Goal: Information Seeking & Learning: Learn about a topic

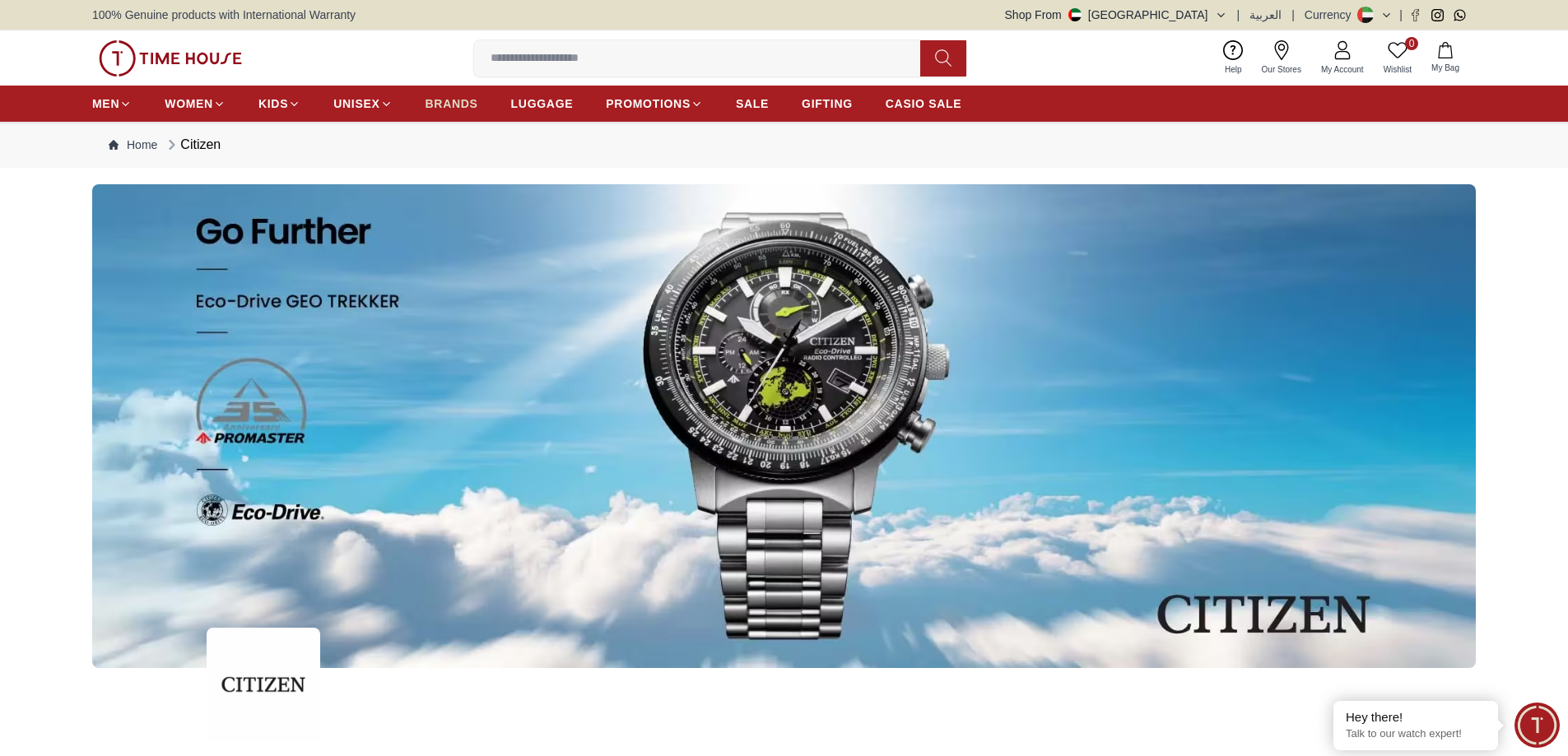
click at [464, 105] on span "BRANDS" at bounding box center [452, 103] width 53 height 17
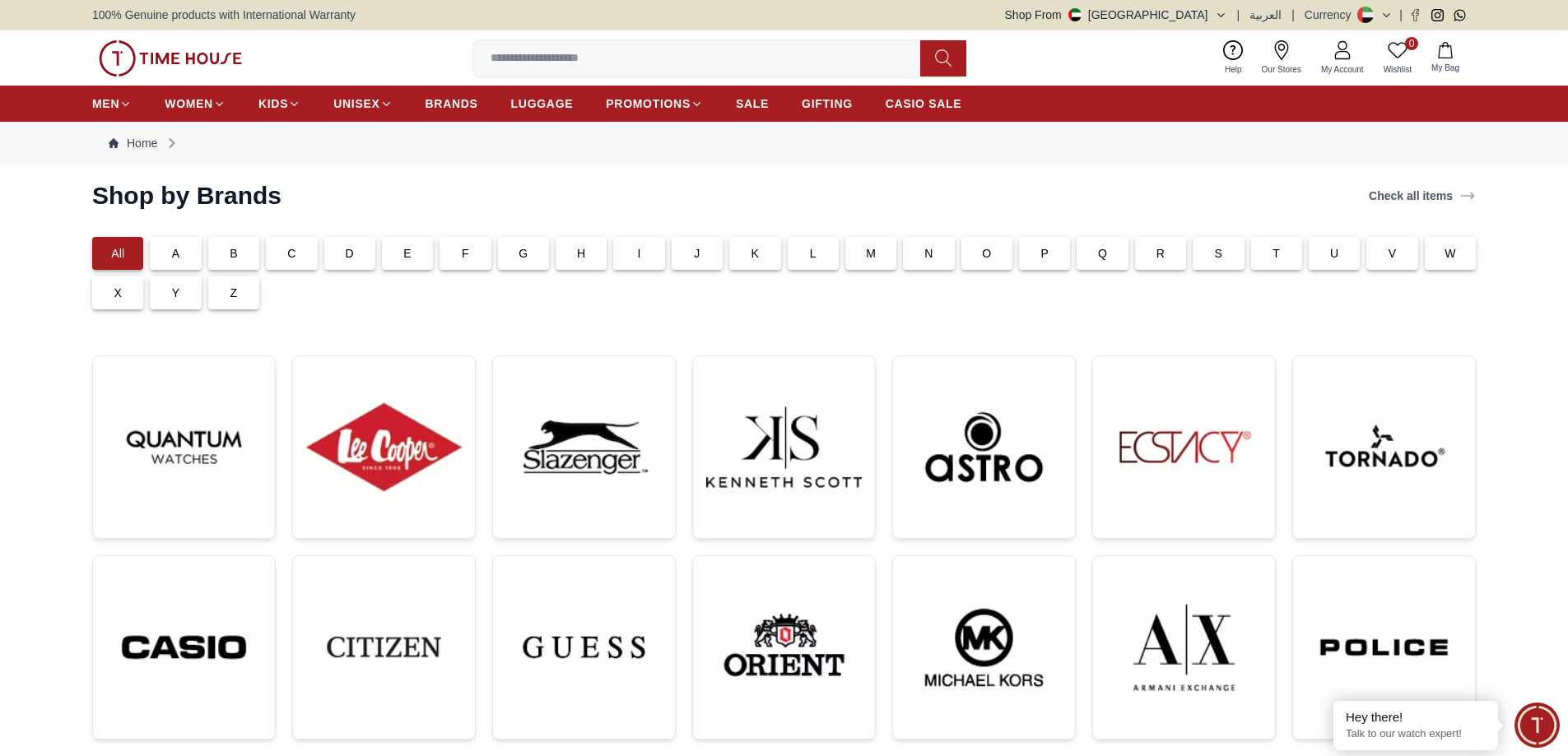
click at [290, 260] on p "C" at bounding box center [292, 254] width 8 height 17
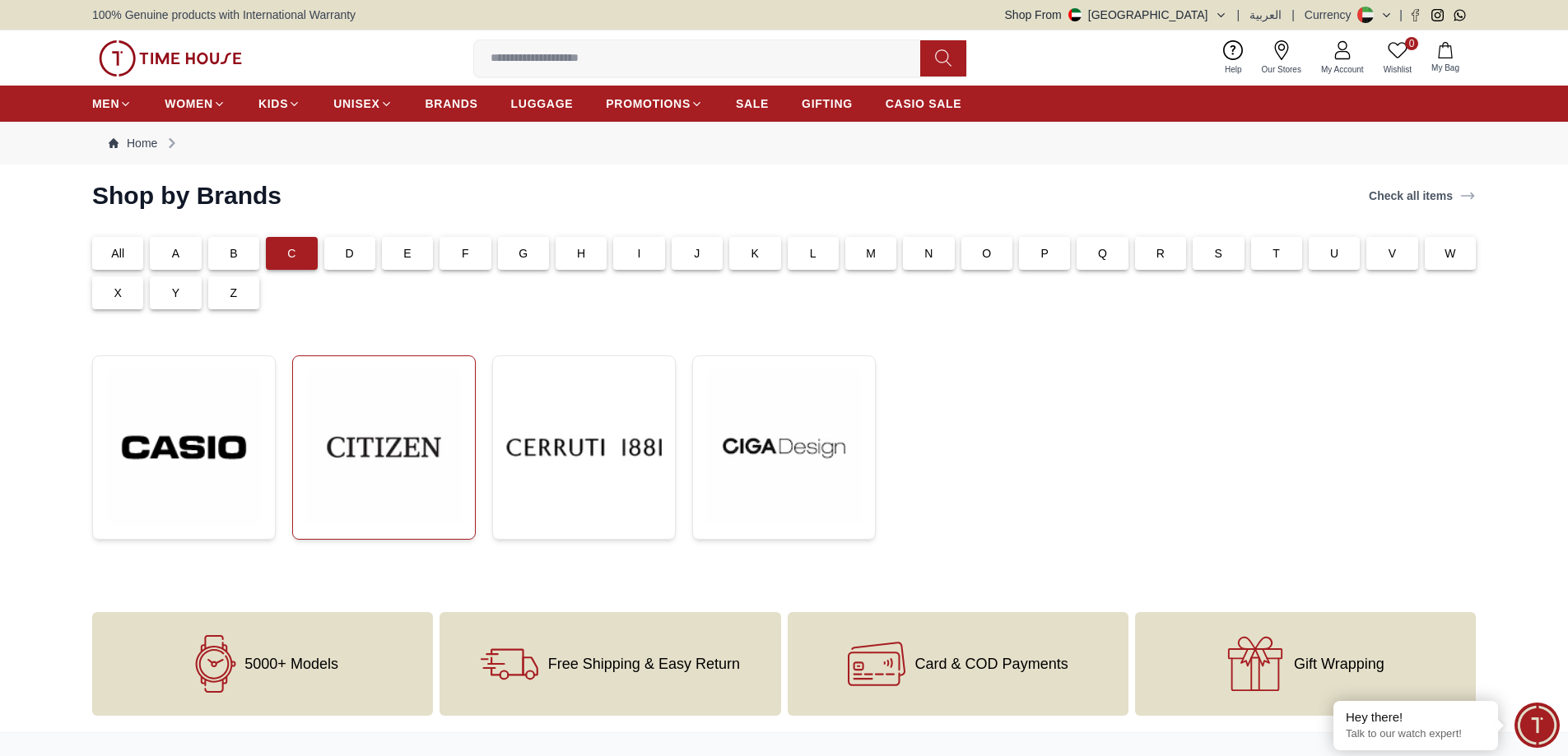
click at [394, 453] on img at bounding box center [384, 448] width 155 height 155
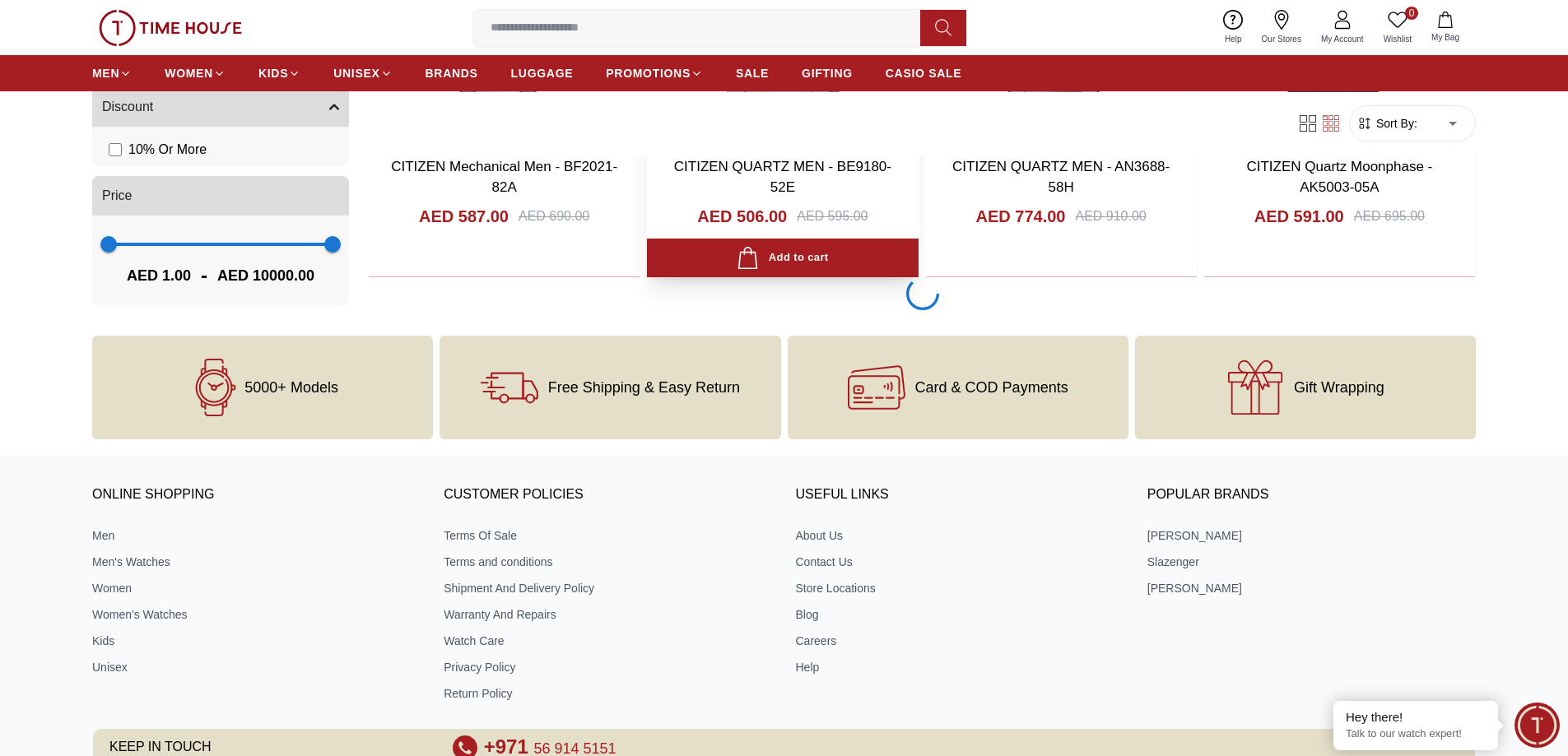
scroll to position [3127, 0]
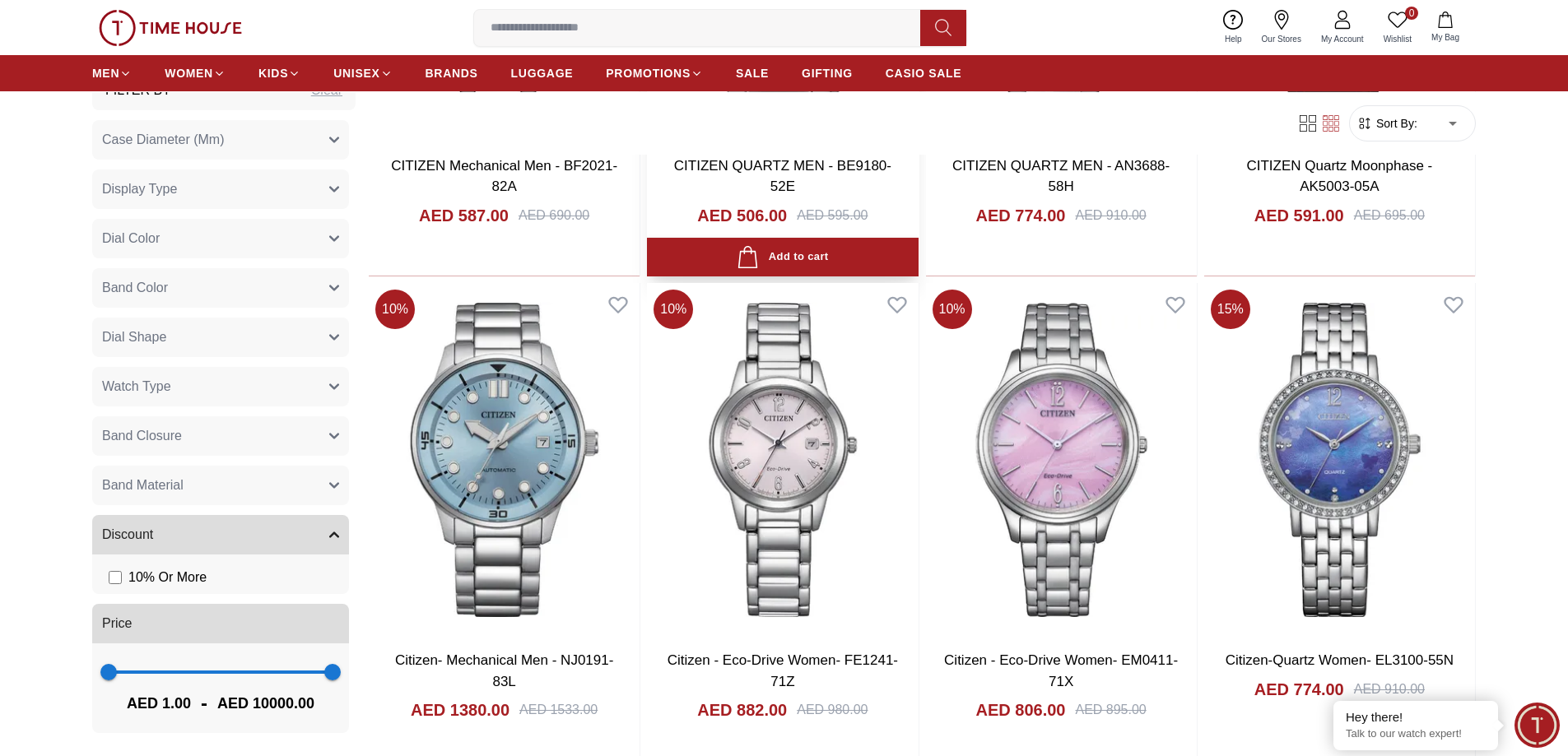
scroll to position [3622, 0]
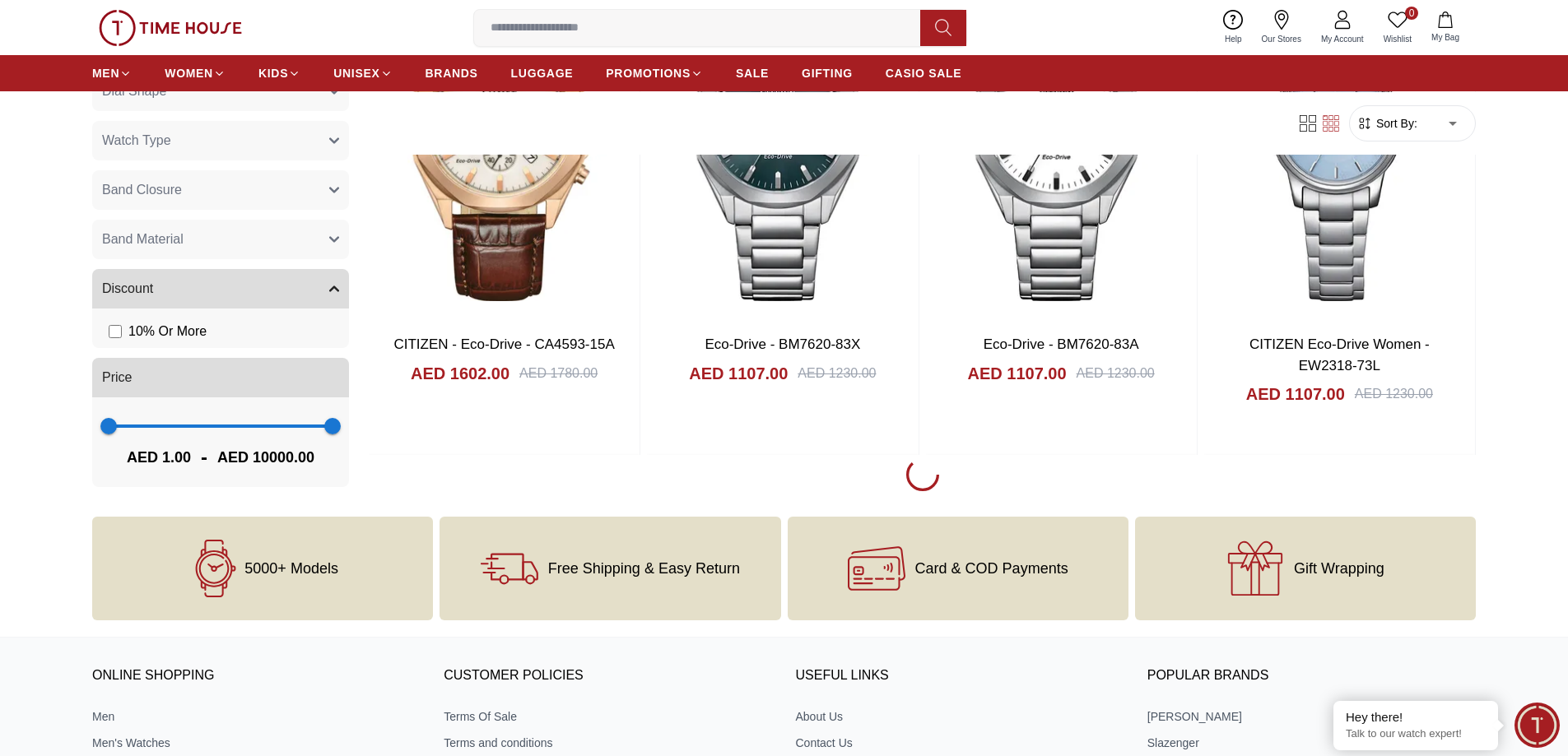
scroll to position [5515, 0]
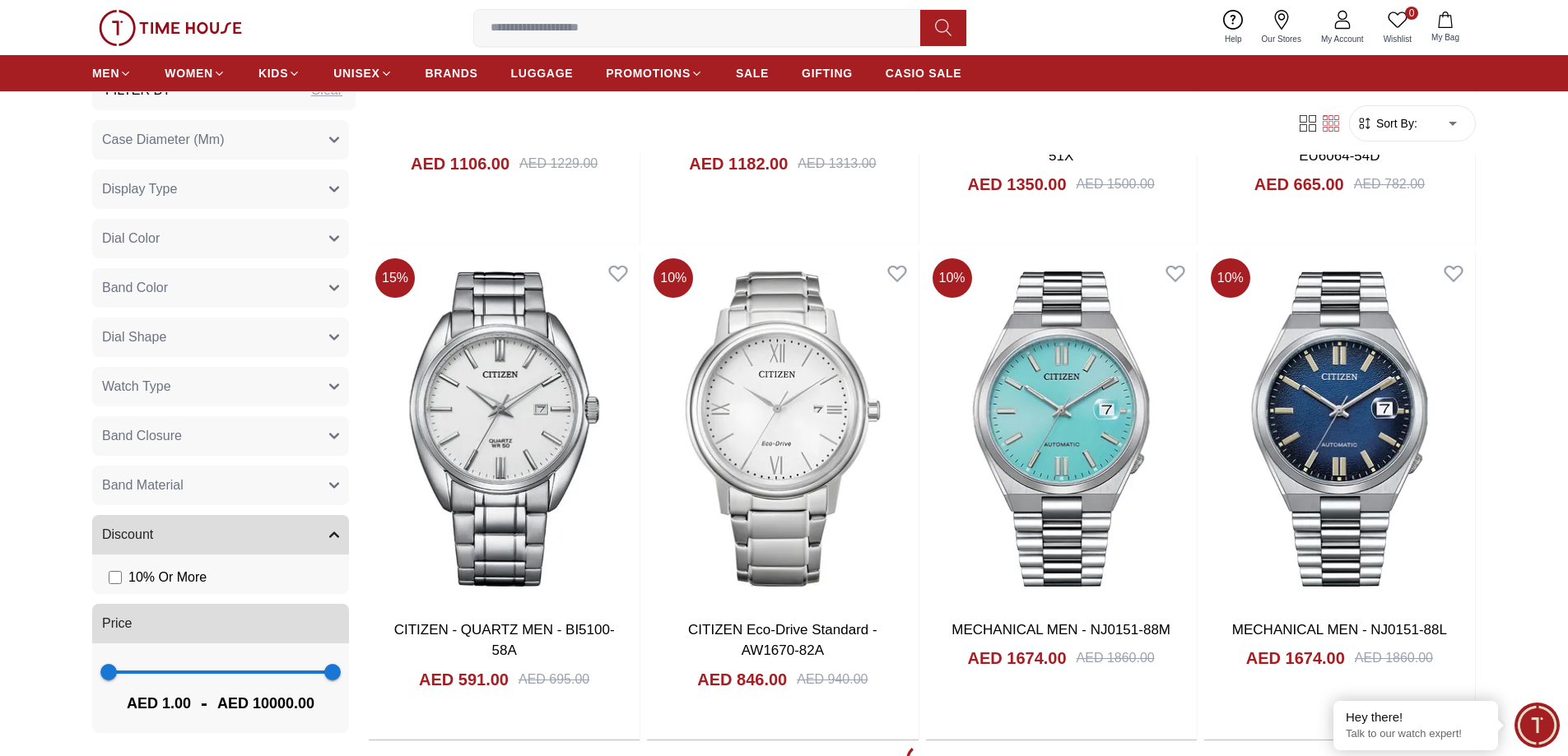
scroll to position [10536, 0]
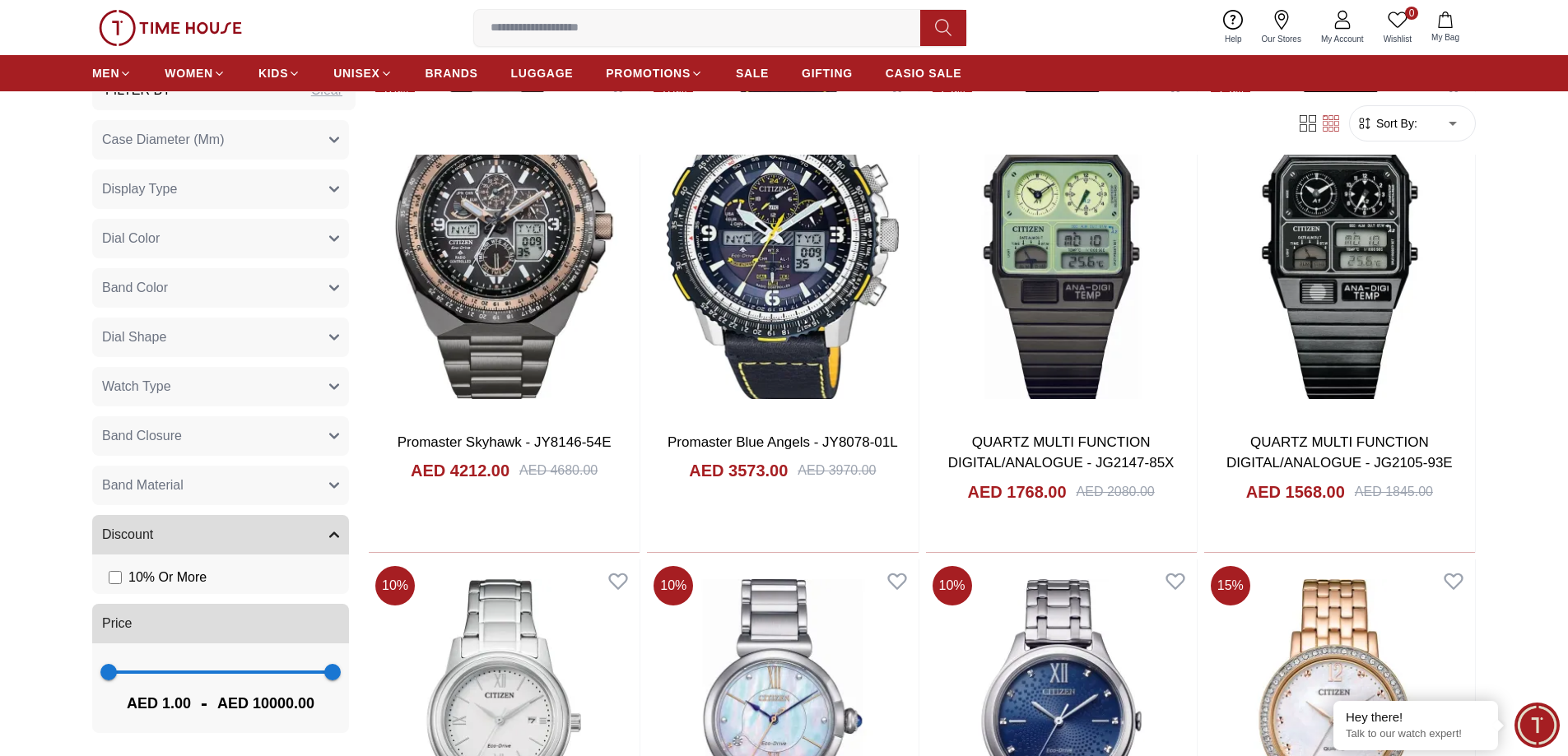
scroll to position [15145, 0]
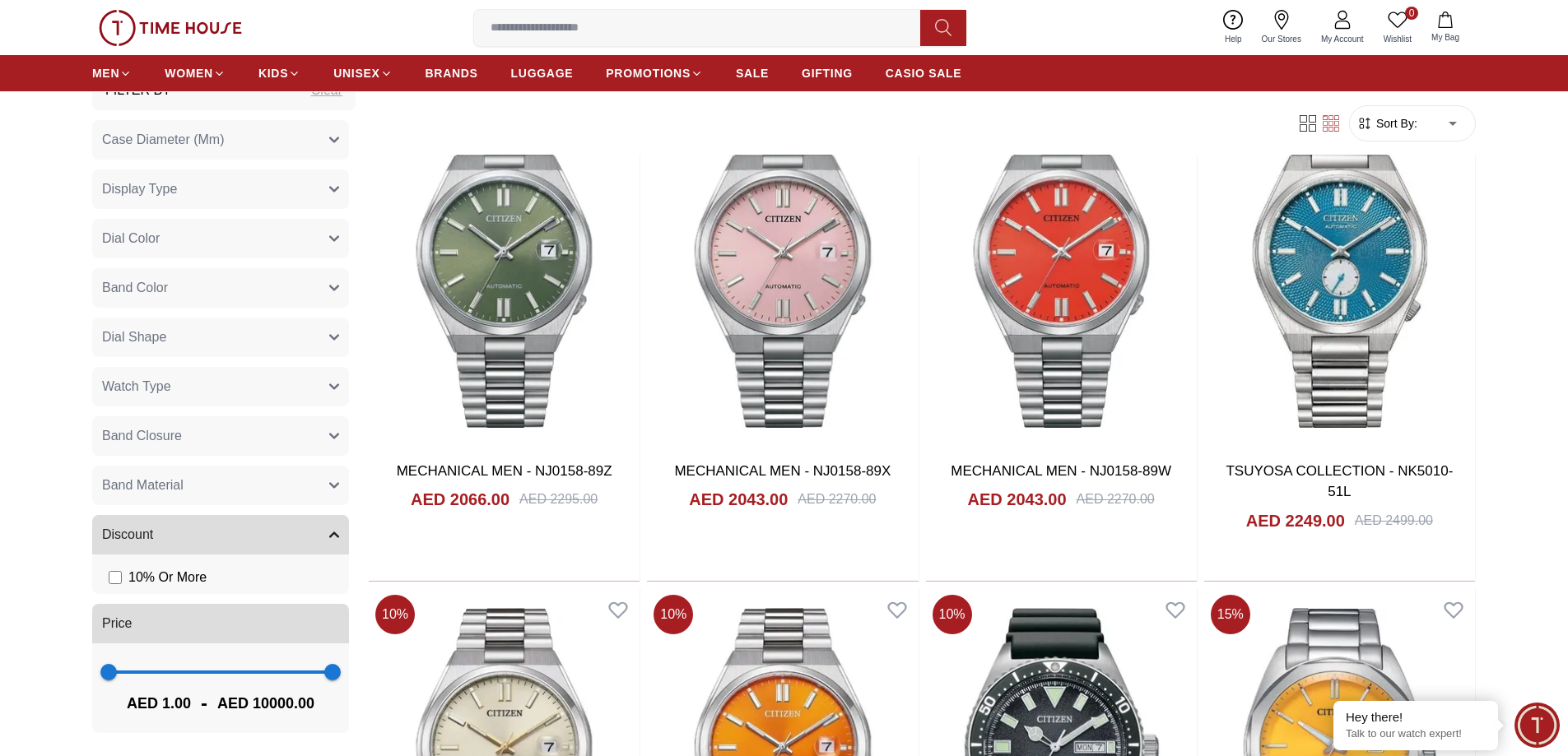
scroll to position [19920, 0]
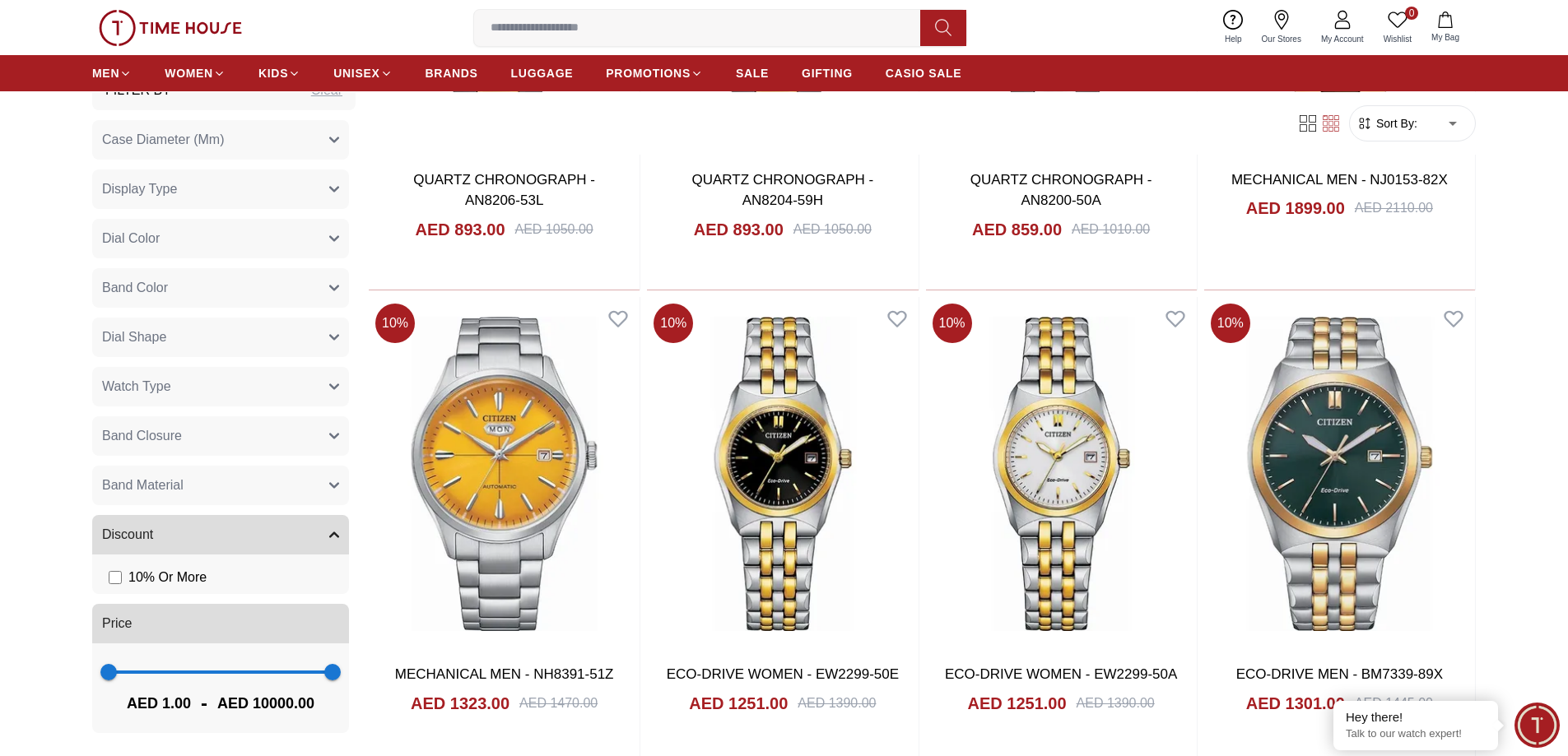
scroll to position [22554, 0]
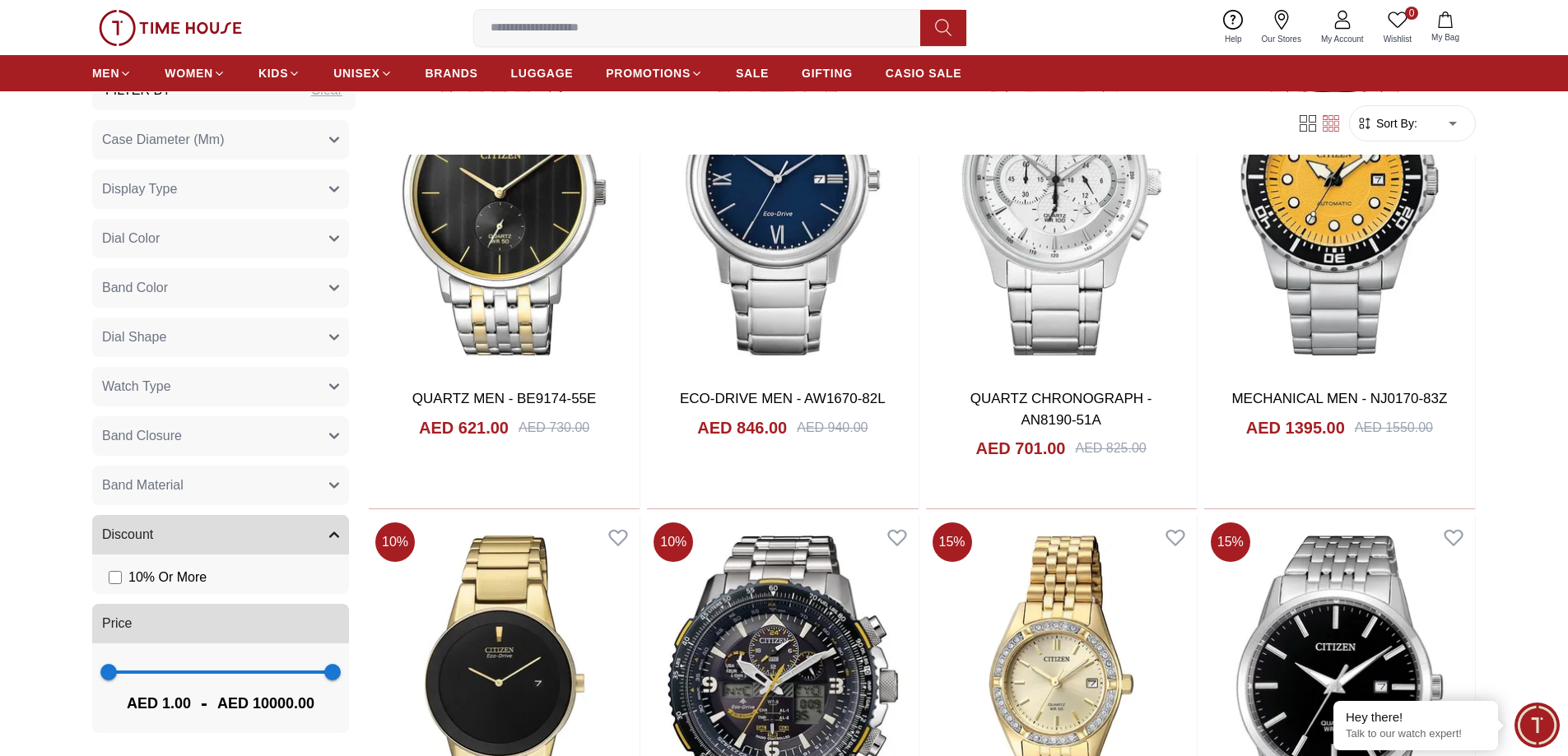
scroll to position [24940, 0]
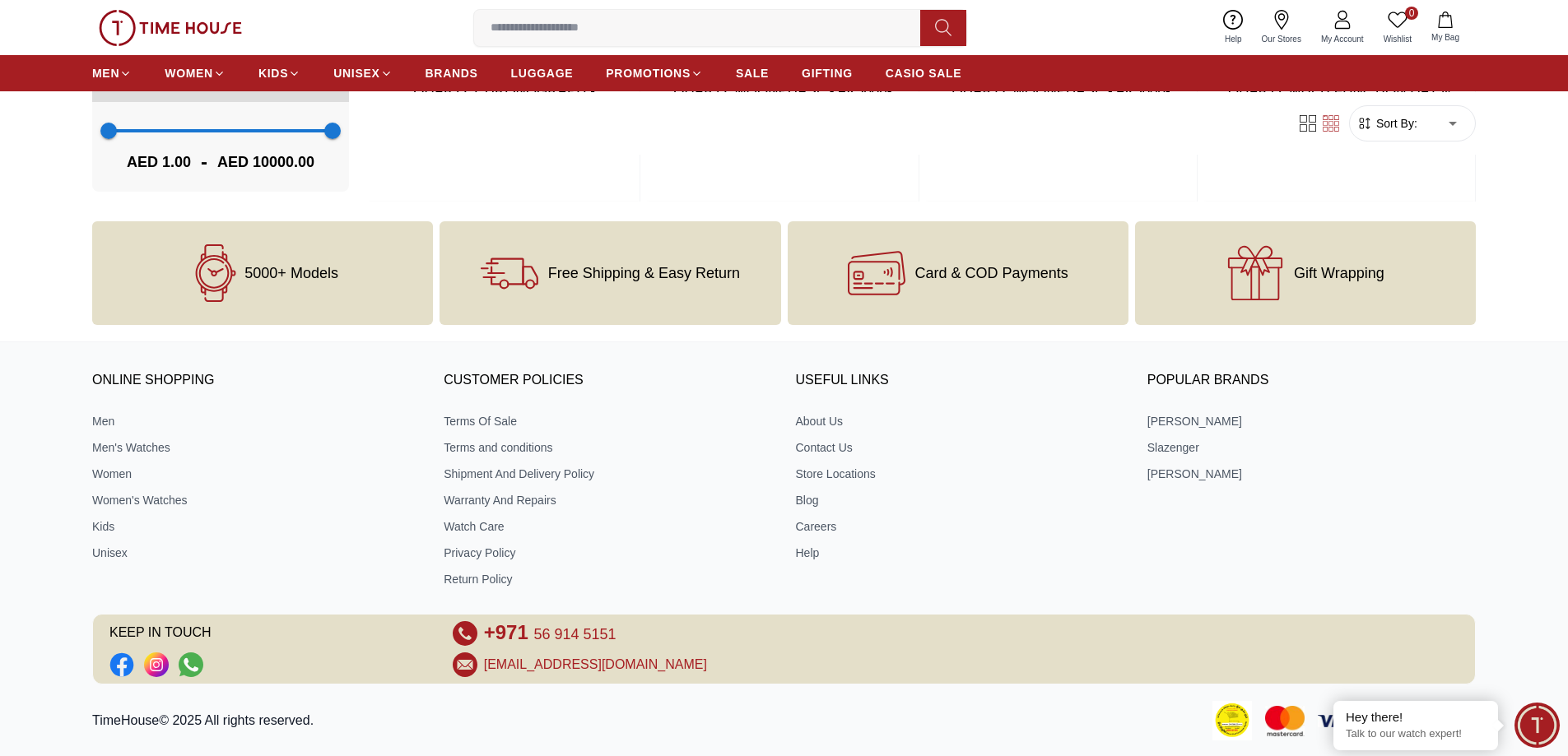
scroll to position [26788, 0]
